Goal: Communication & Community: Ask a question

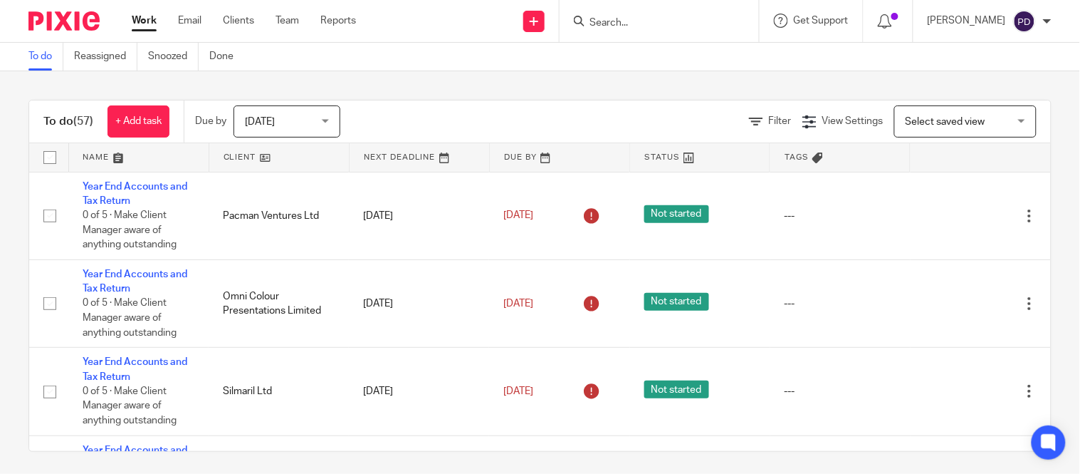
click at [588, 23] on input "Search" at bounding box center [652, 23] width 128 height 13
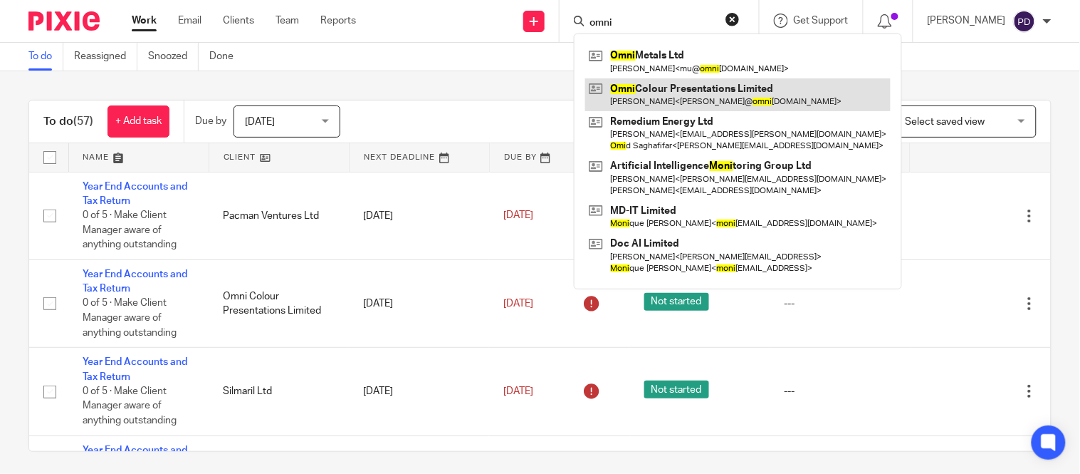
type input "omni"
click at [592, 90] on link at bounding box center [737, 94] width 305 height 33
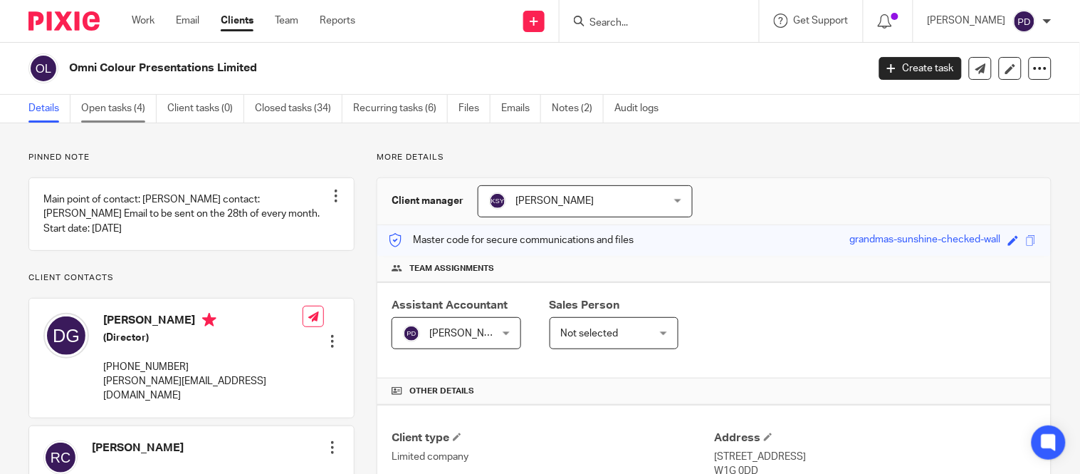
click at [129, 105] on link "Open tasks (4)" at bounding box center [118, 109] width 75 height 28
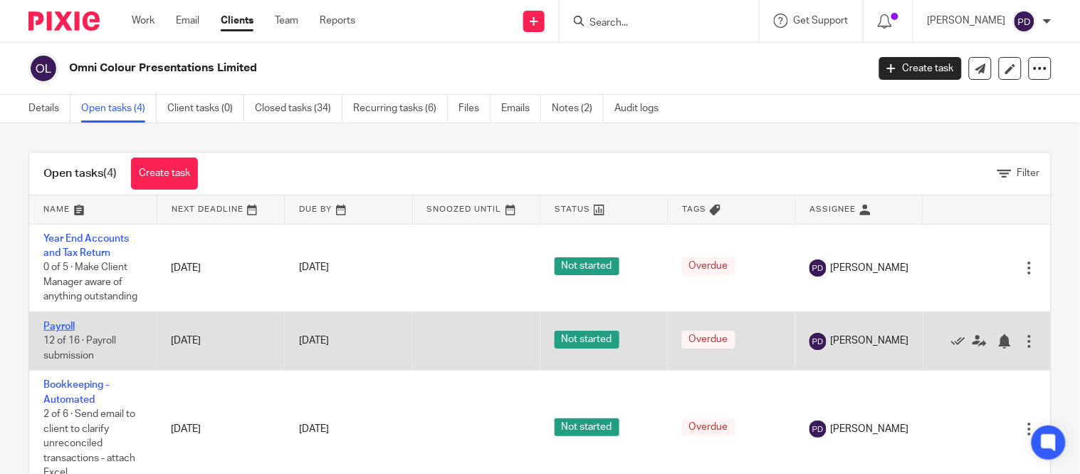
click at [63, 325] on link "Payroll" at bounding box center [58, 326] width 31 height 10
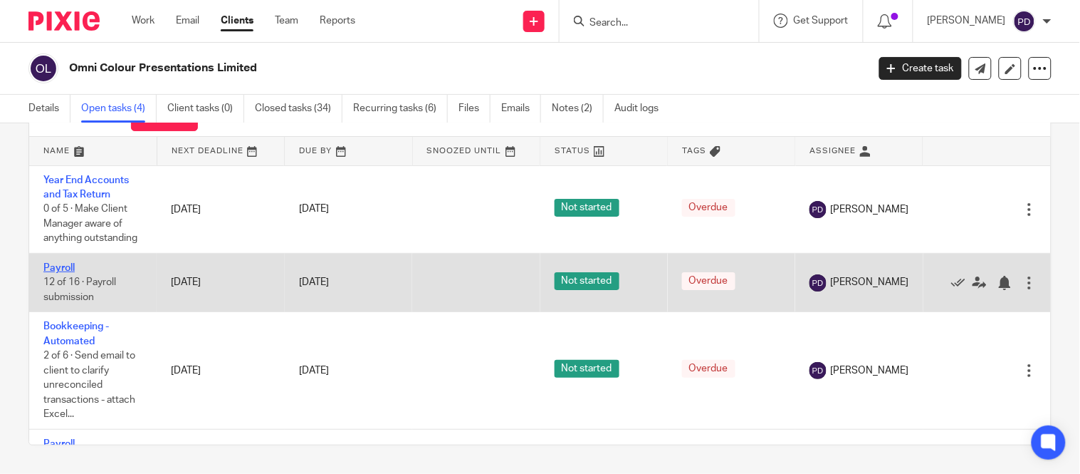
click at [63, 266] on link "Payroll" at bounding box center [58, 268] width 31 height 10
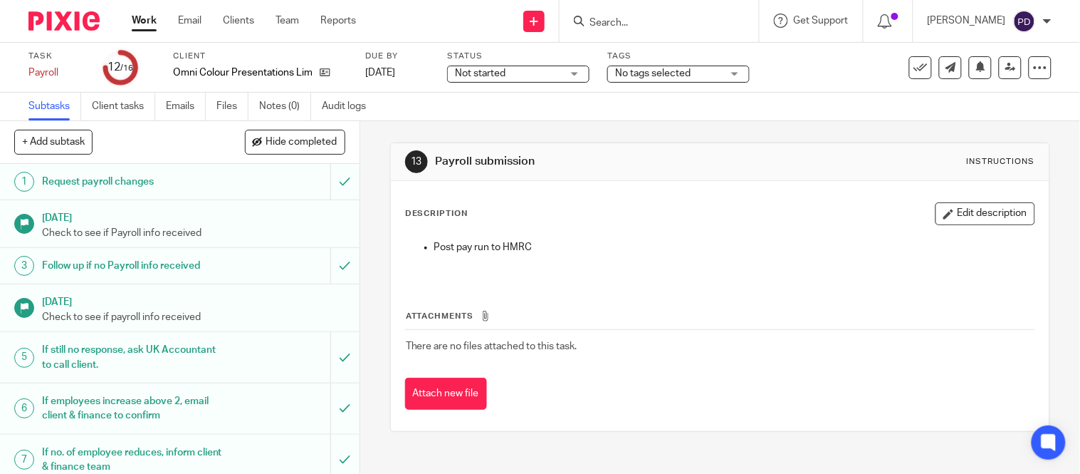
scroll to position [378, 0]
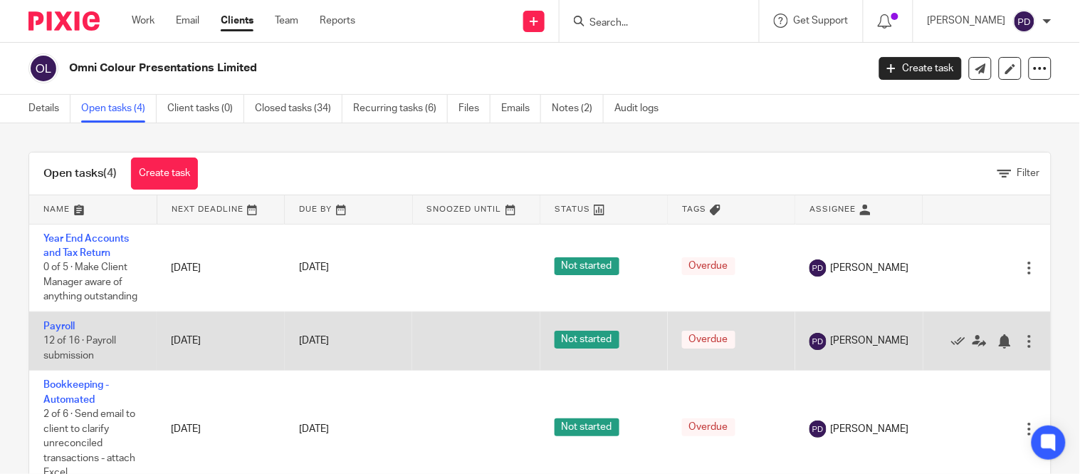
scroll to position [58, 0]
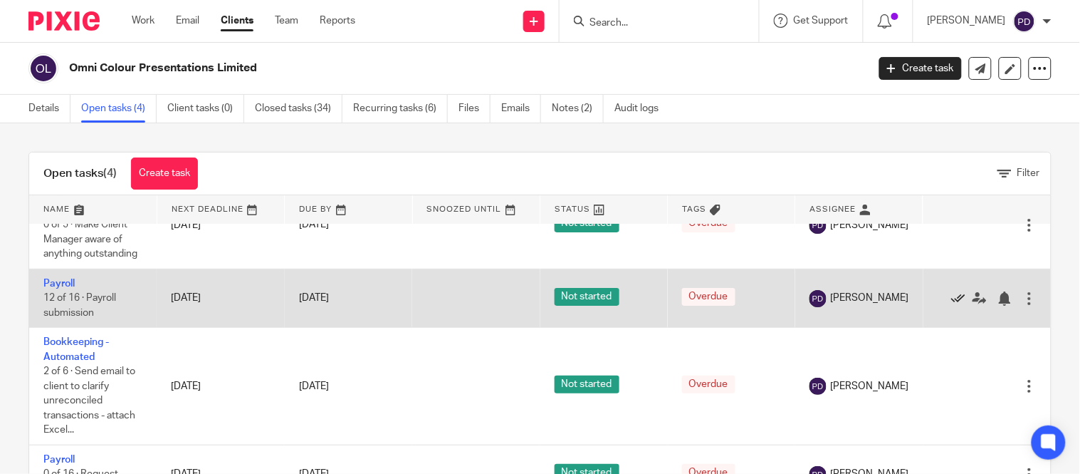
click at [951, 291] on icon at bounding box center [958, 298] width 14 height 14
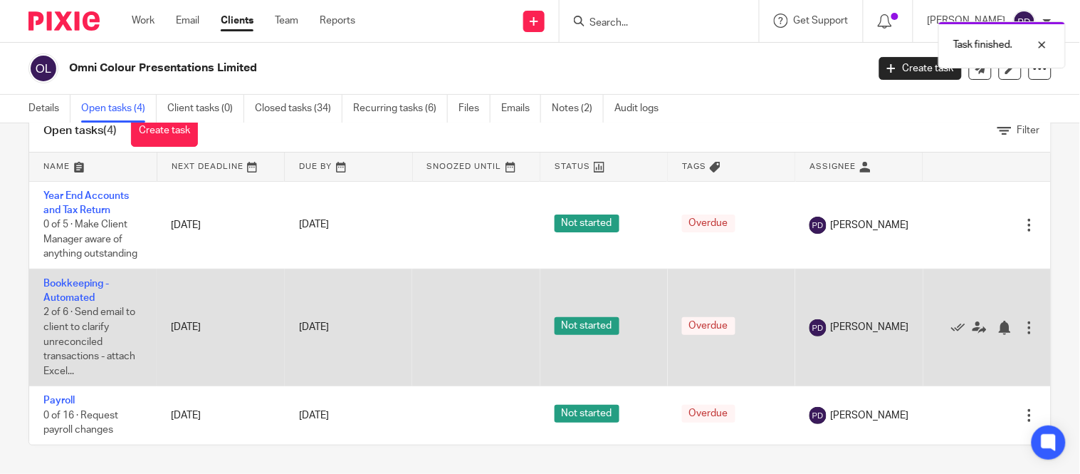
scroll to position [0, 0]
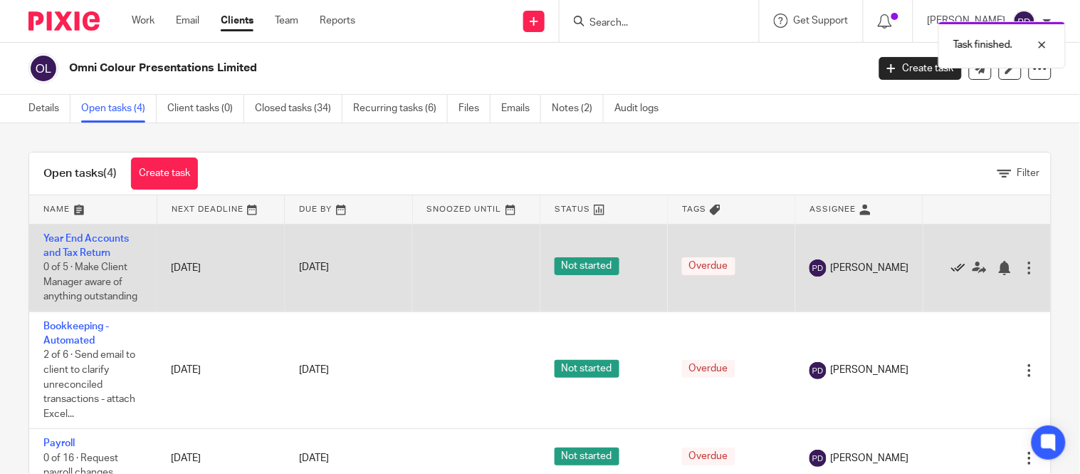
click at [951, 269] on icon at bounding box center [958, 268] width 14 height 14
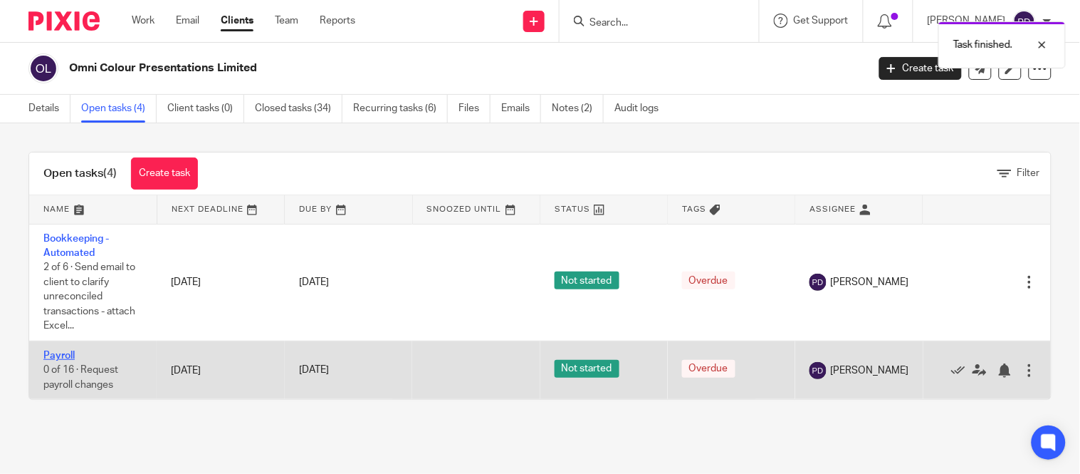
click at [56, 356] on link "Payroll" at bounding box center [58, 355] width 31 height 10
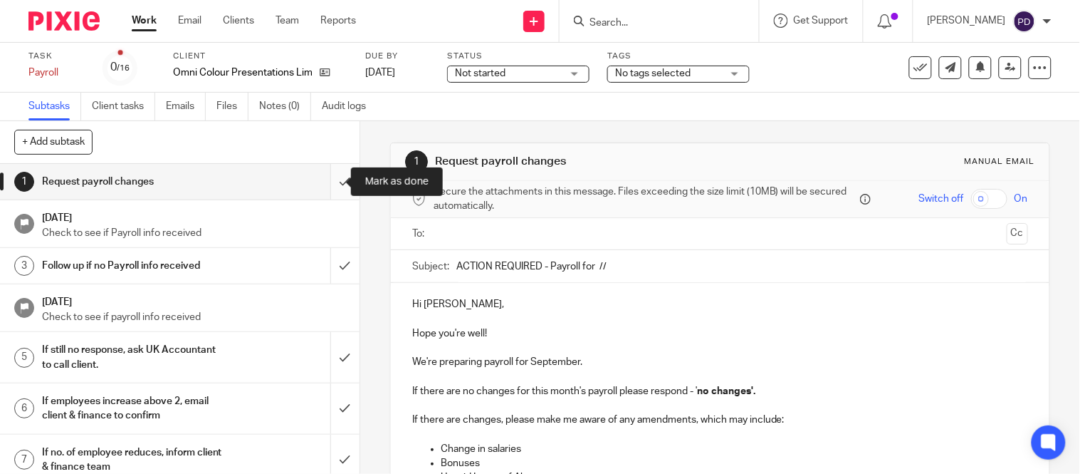
click at [329, 179] on input "submit" at bounding box center [180, 182] width 360 height 36
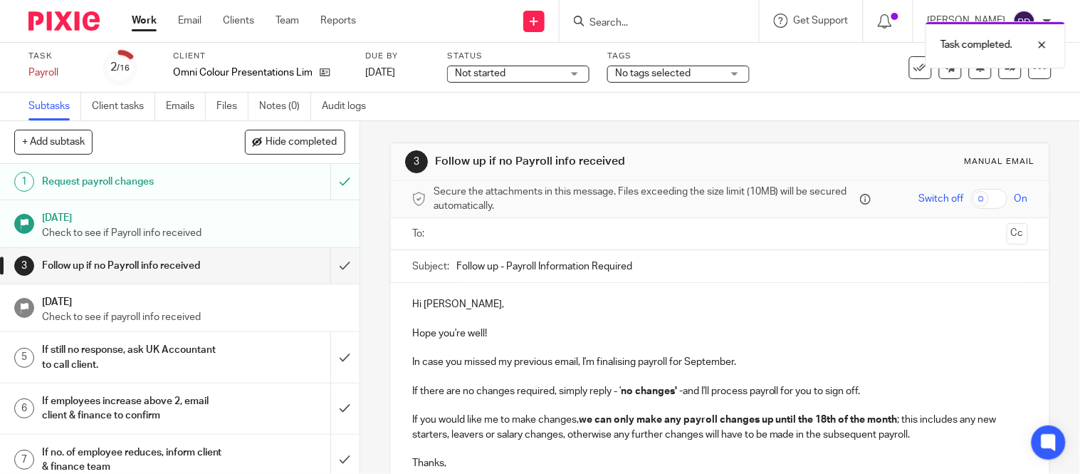
scroll to position [9, 0]
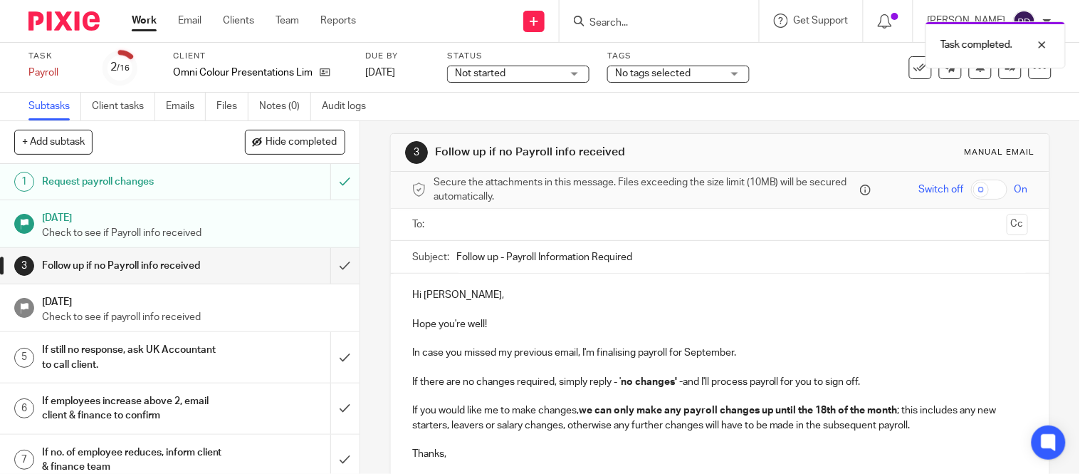
click at [210, 189] on h1 "Request payroll changes" at bounding box center [133, 181] width 183 height 21
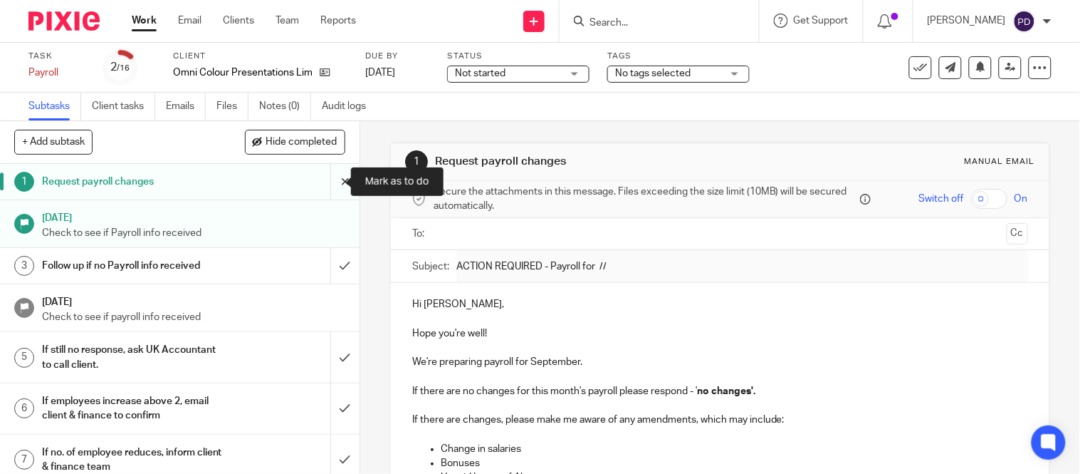
click at [325, 179] on input "submit" at bounding box center [180, 182] width 360 height 36
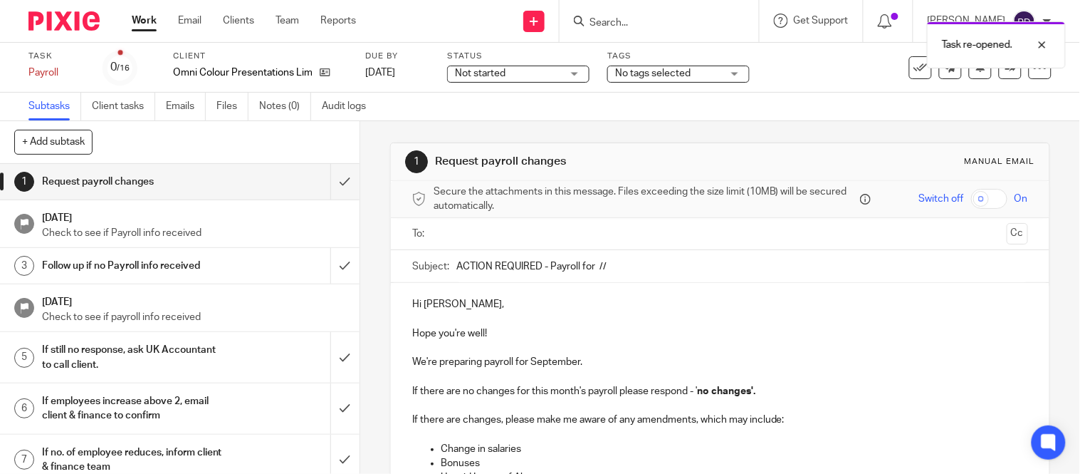
click at [617, 266] on input "ACTION REQUIRED - Payroll for //" at bounding box center [742, 266] width 572 height 32
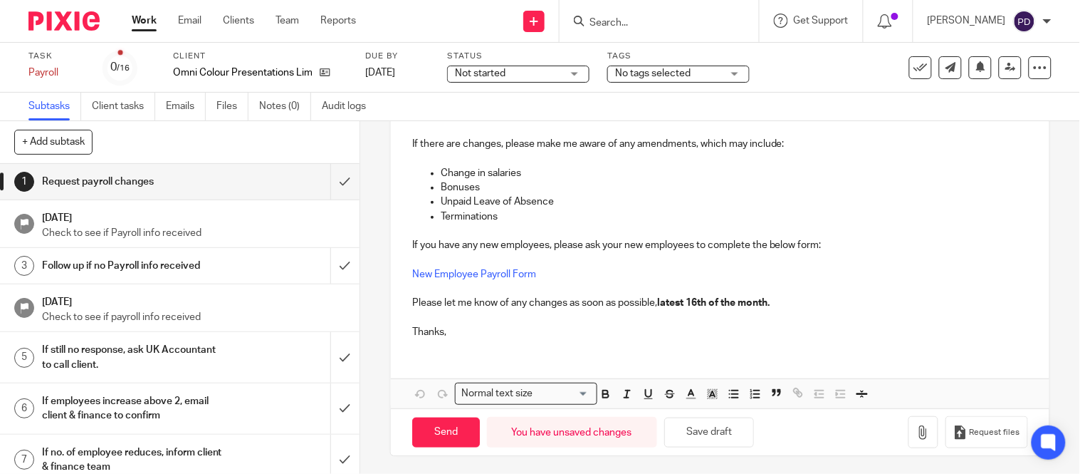
scroll to position [280, 0]
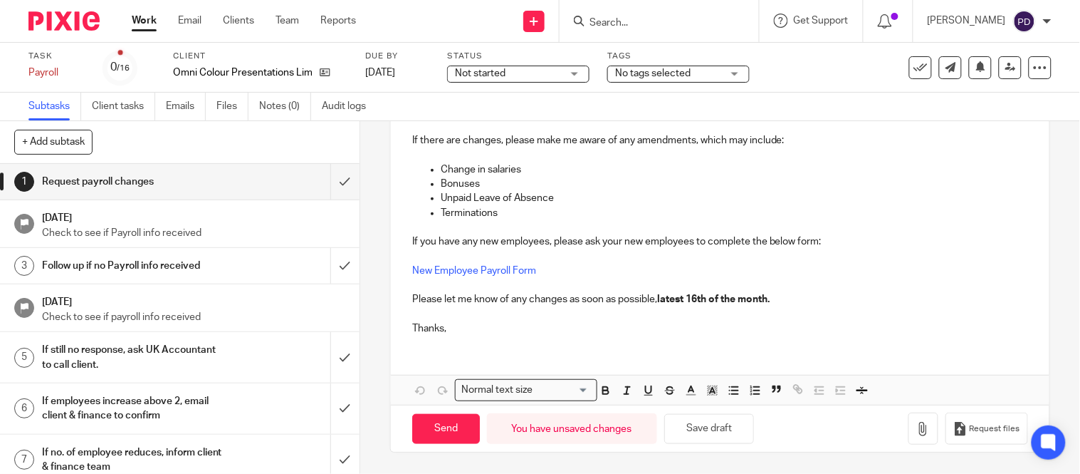
type input "ACTION REQUIRED - Payroll for September"
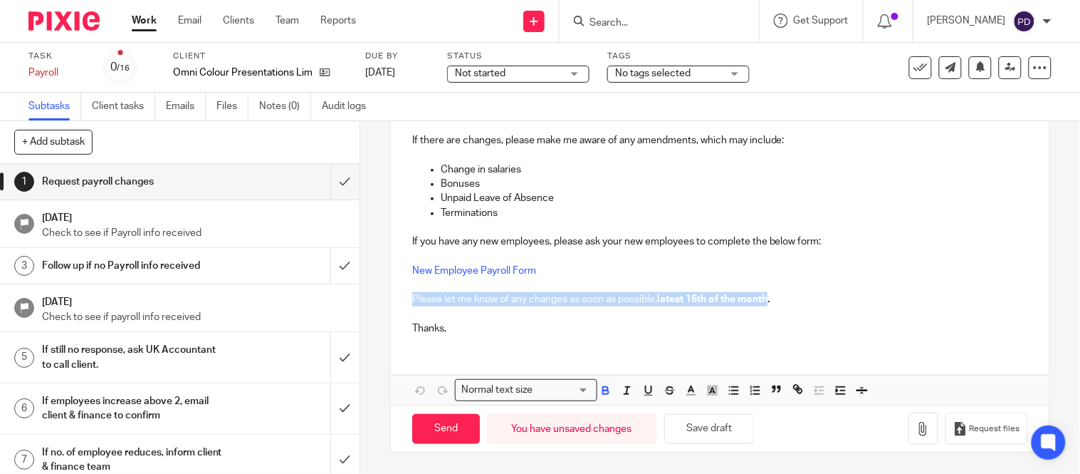
drag, startPoint x: 770, startPoint y: 297, endPoint x: 407, endPoint y: 294, distance: 363.9
click at [407, 294] on div "Hi [PERSON_NAME], Hope you're well! We're preparing payroll for September. If t…" at bounding box center [720, 175] width 659 height 342
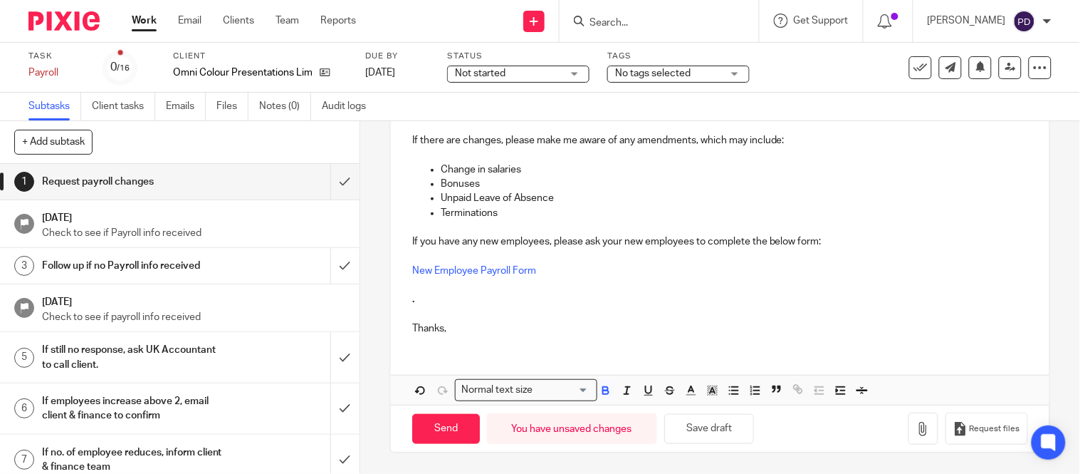
click at [424, 300] on p "." at bounding box center [720, 299] width 616 height 14
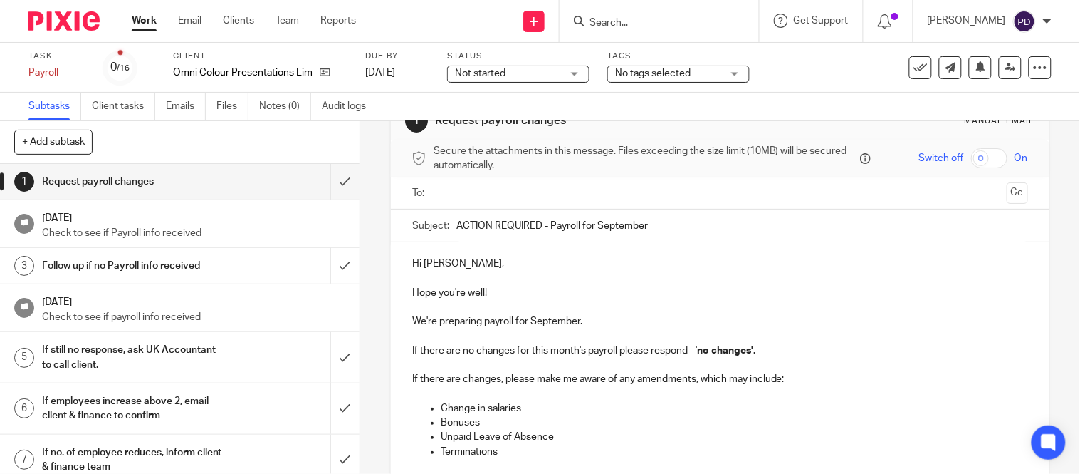
scroll to position [0, 0]
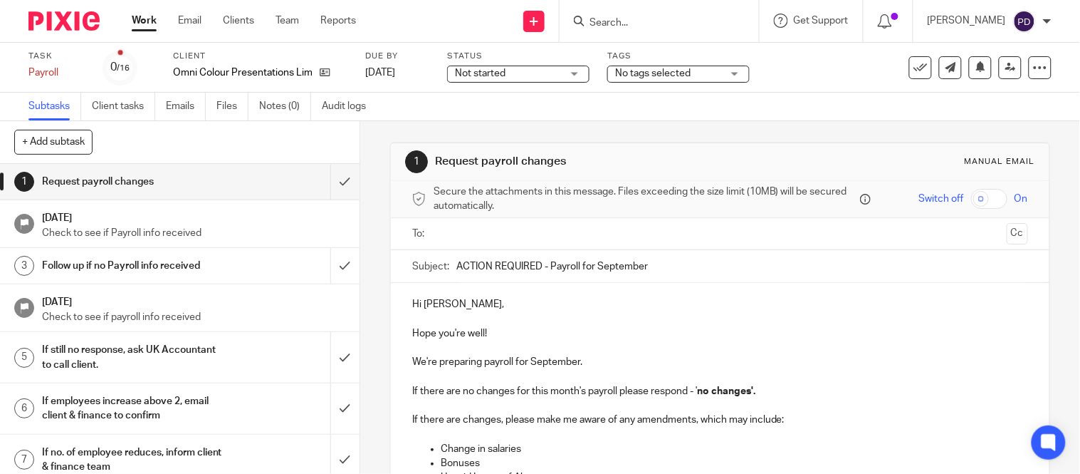
click at [469, 242] on ul at bounding box center [721, 233] width 572 height 23
click at [452, 232] on input "text" at bounding box center [720, 234] width 563 height 16
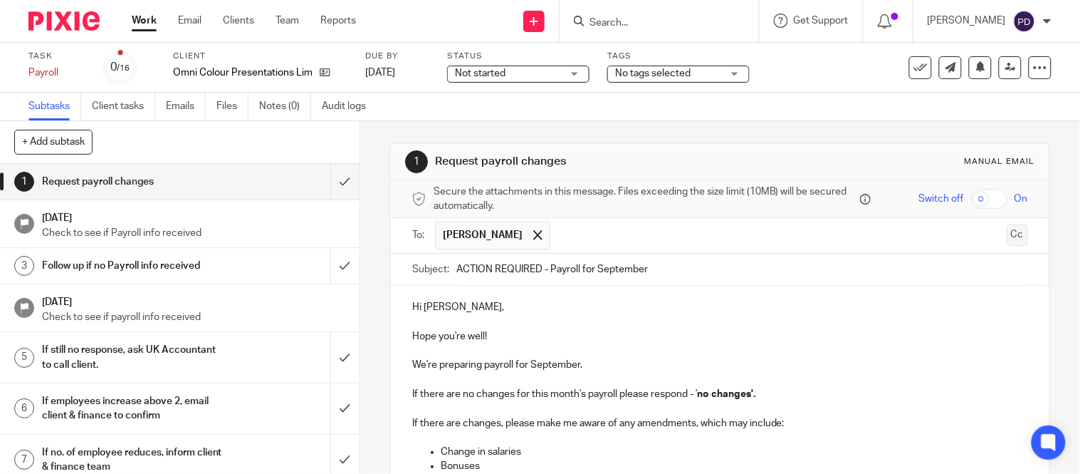
click at [1007, 232] on button "Cc" at bounding box center [1017, 234] width 21 height 21
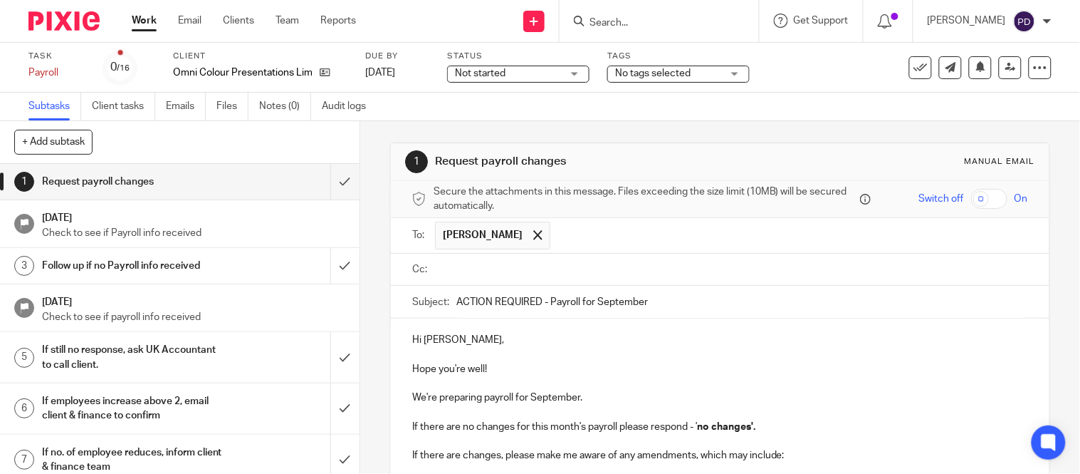
paste input "[EMAIL_ADDRESS][DOMAIN_NAME]"
type input "[EMAIL_ADDRESS][DOMAIN_NAME]"
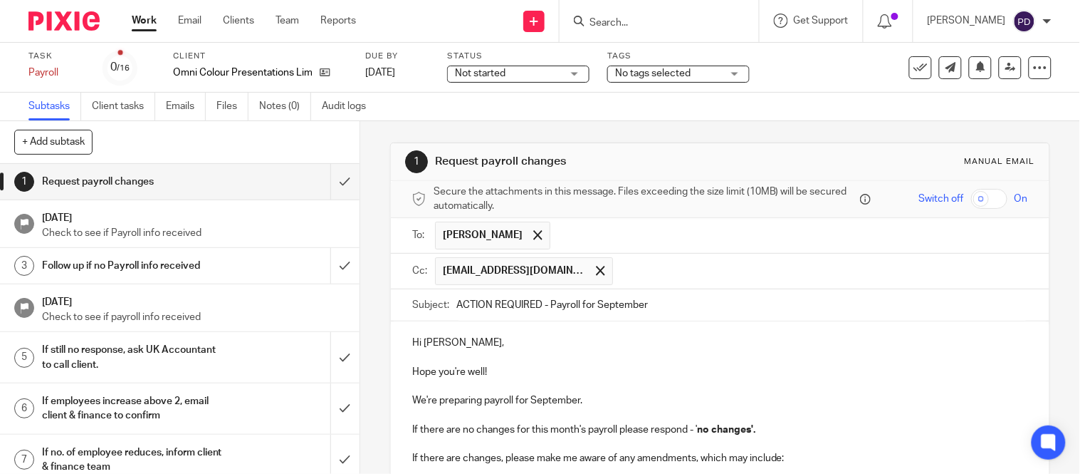
click at [624, 273] on input "text" at bounding box center [821, 271] width 402 height 28
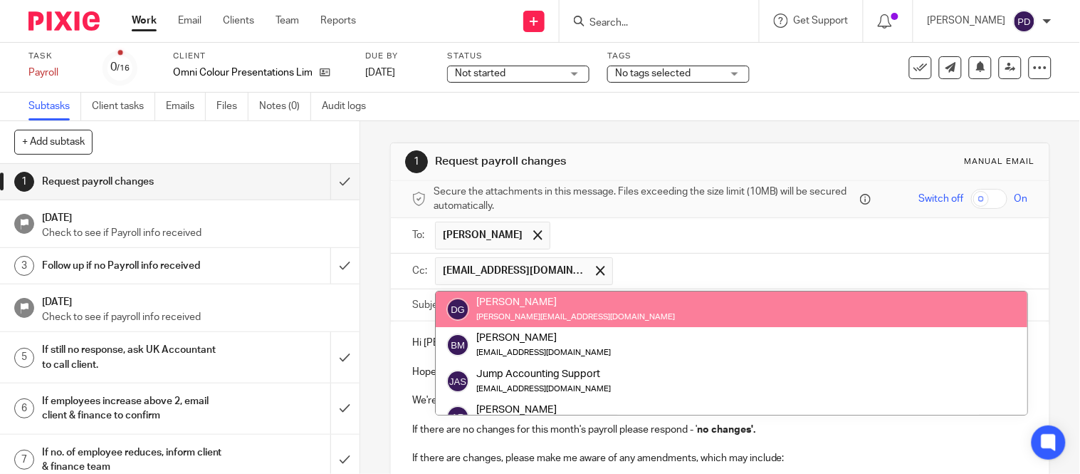
click at [634, 268] on input "text" at bounding box center [821, 271] width 402 height 28
paste input "[EMAIL_ADDRESS][DOMAIN_NAME]"
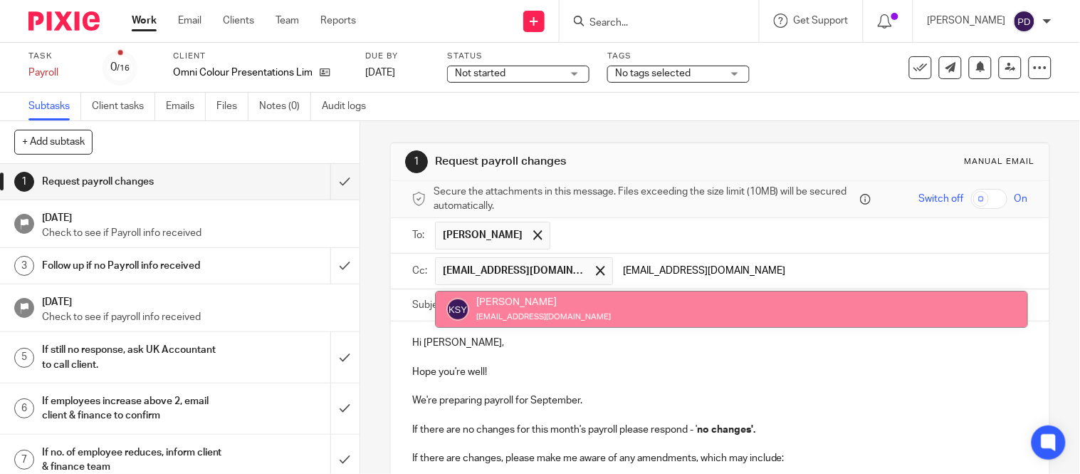
click at [659, 271] on input "[EMAIL_ADDRESS][DOMAIN_NAME]" at bounding box center [821, 271] width 402 height 28
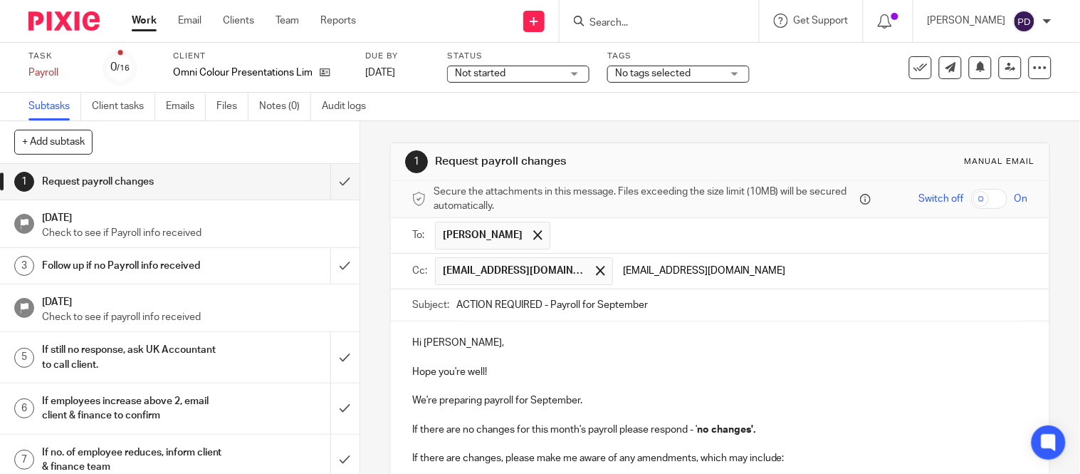
type input "[EMAIL_ADDRESS][DOMAIN_NAME]"
click at [664, 308] on input "ACTION REQUIRED - Payroll for September" at bounding box center [742, 305] width 572 height 32
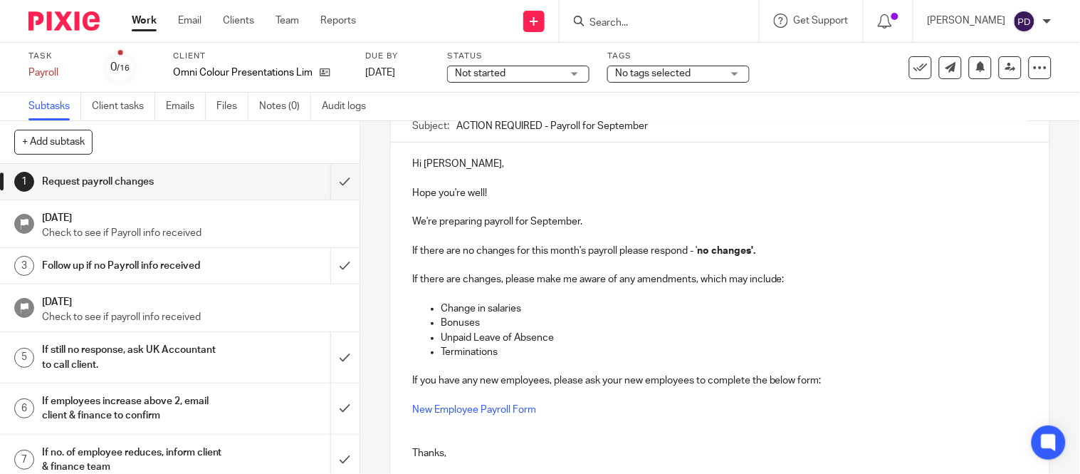
scroll to position [304, 0]
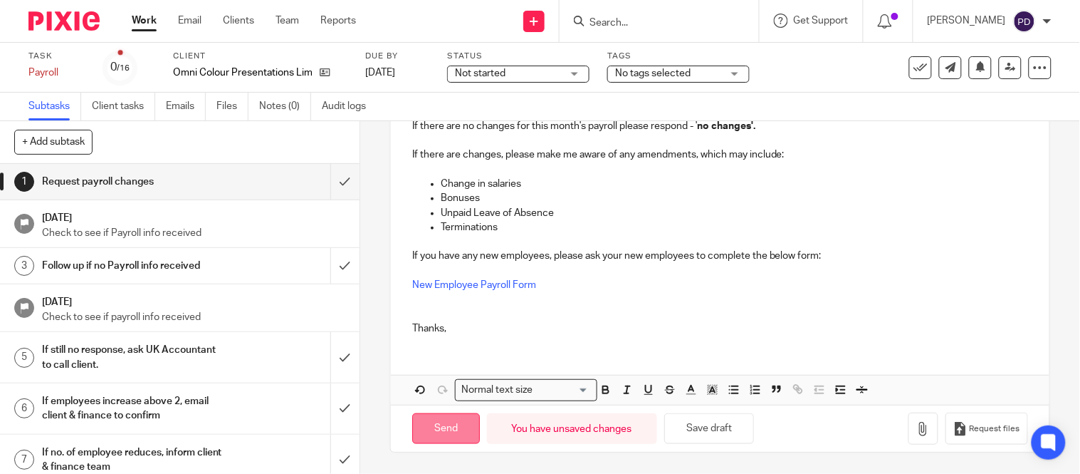
click at [451, 429] on input "Send" at bounding box center [446, 428] width 68 height 31
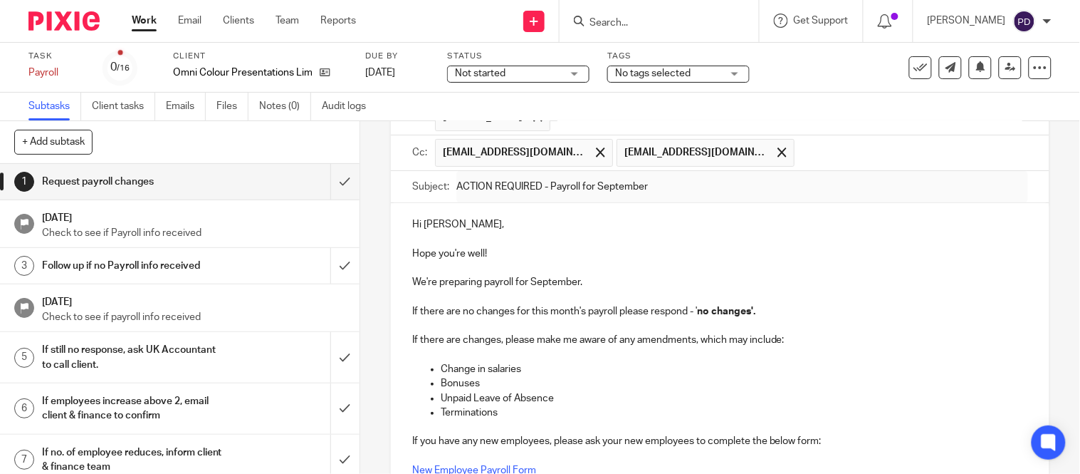
scroll to position [0, 0]
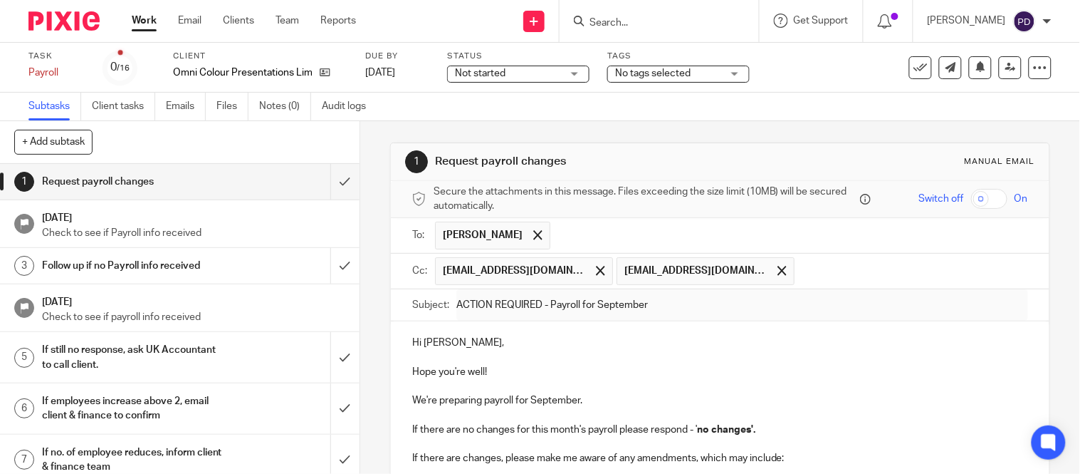
type input "Sent"
